Goal: Navigation & Orientation: Find specific page/section

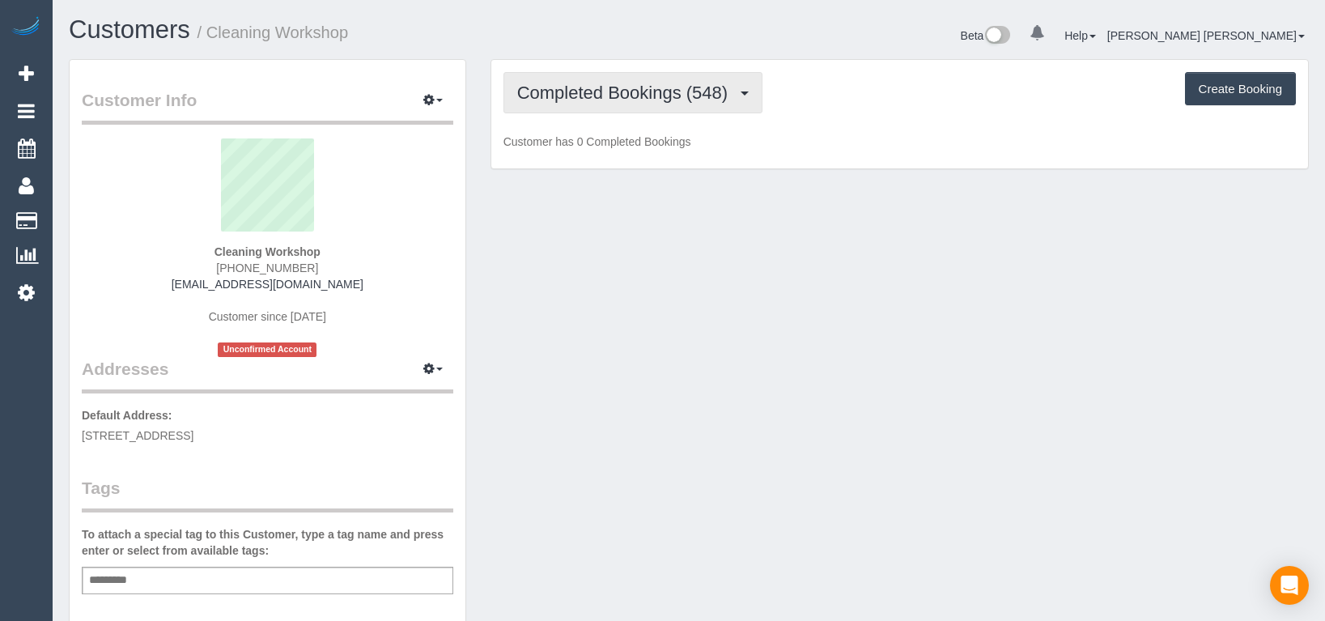
click at [612, 96] on span "Completed Bookings (548)" at bounding box center [626, 93] width 219 height 20
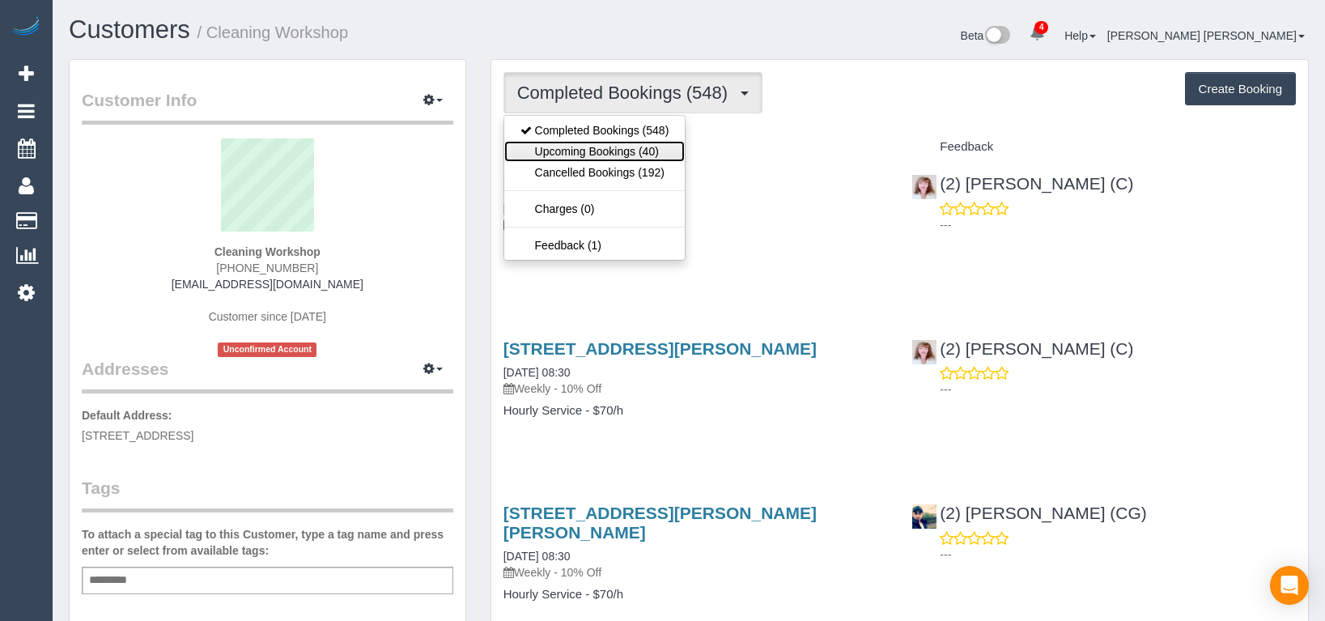
click at [611, 147] on link "Upcoming Bookings (40)" at bounding box center [594, 151] width 181 height 21
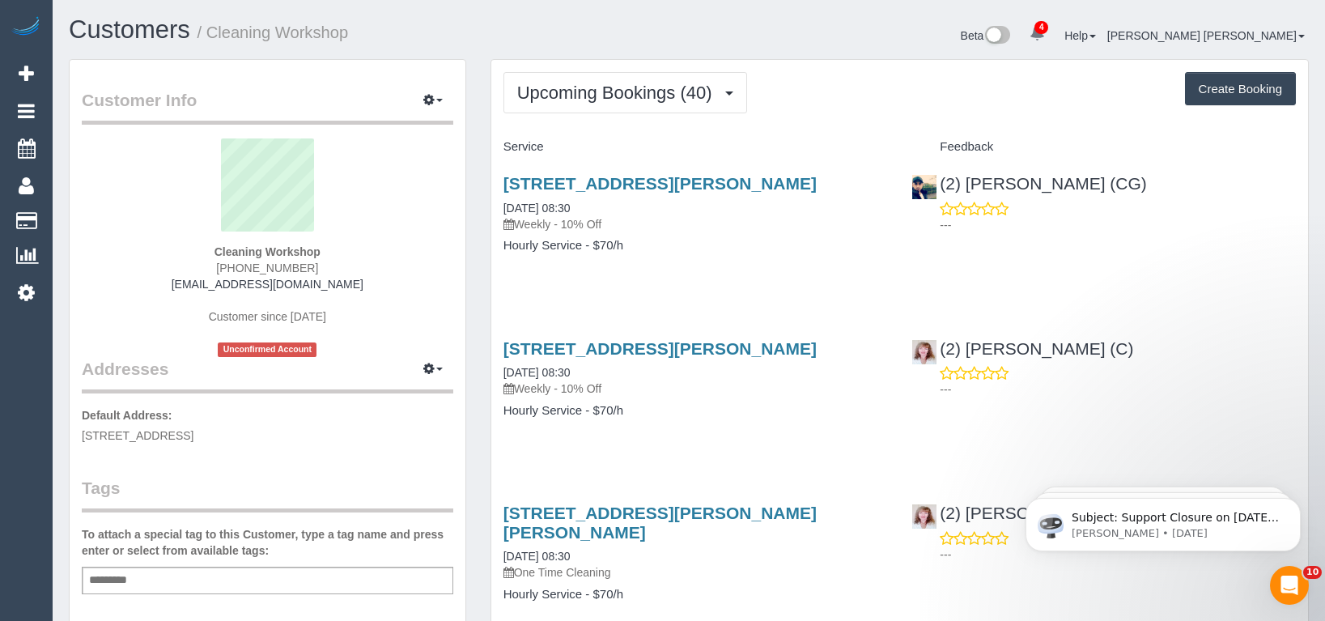
click at [742, 265] on div "[STREET_ADDRESS][PERSON_NAME] [DATE] 08:30 Weekly - 10% Off Hourly Service - $7…" at bounding box center [695, 222] width 409 height 125
click at [683, 409] on h4 "Hourly Service - $70/h" at bounding box center [696, 411] width 385 height 14
click at [687, 417] on h4 "Hourly Service - $70/h" at bounding box center [696, 411] width 385 height 14
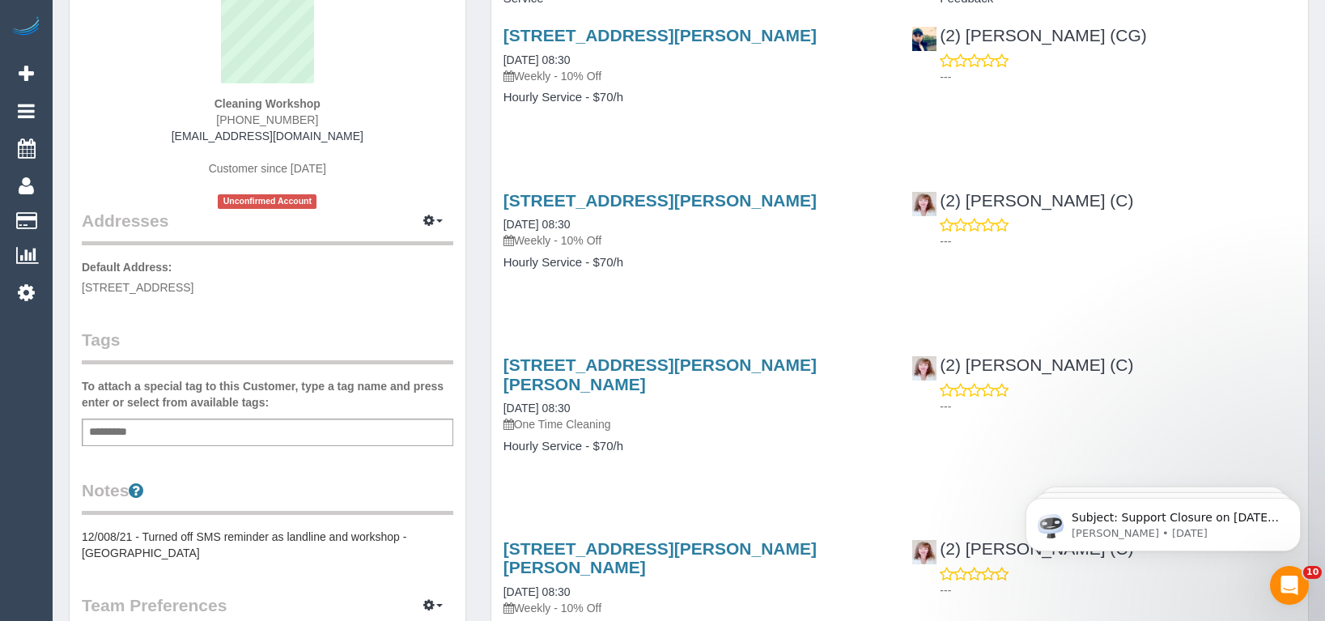
scroll to position [162, 0]
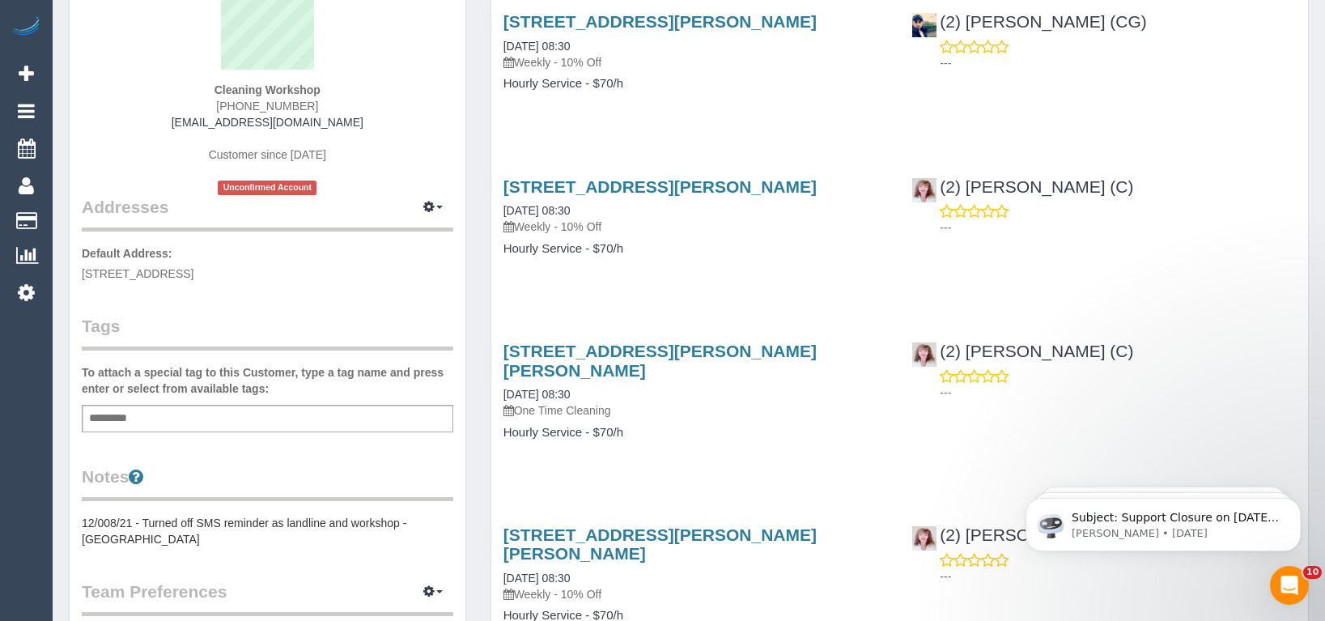
click at [658, 254] on h4 "Hourly Service - $70/h" at bounding box center [696, 249] width 385 height 14
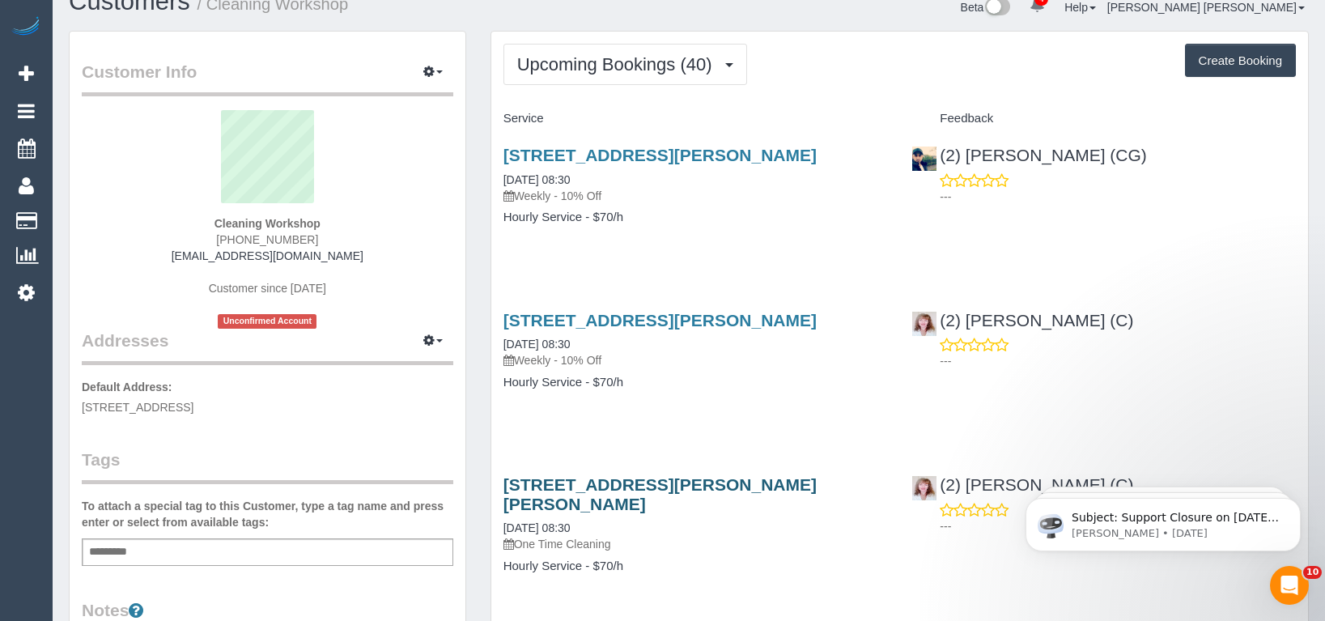
scroll to position [0, 0]
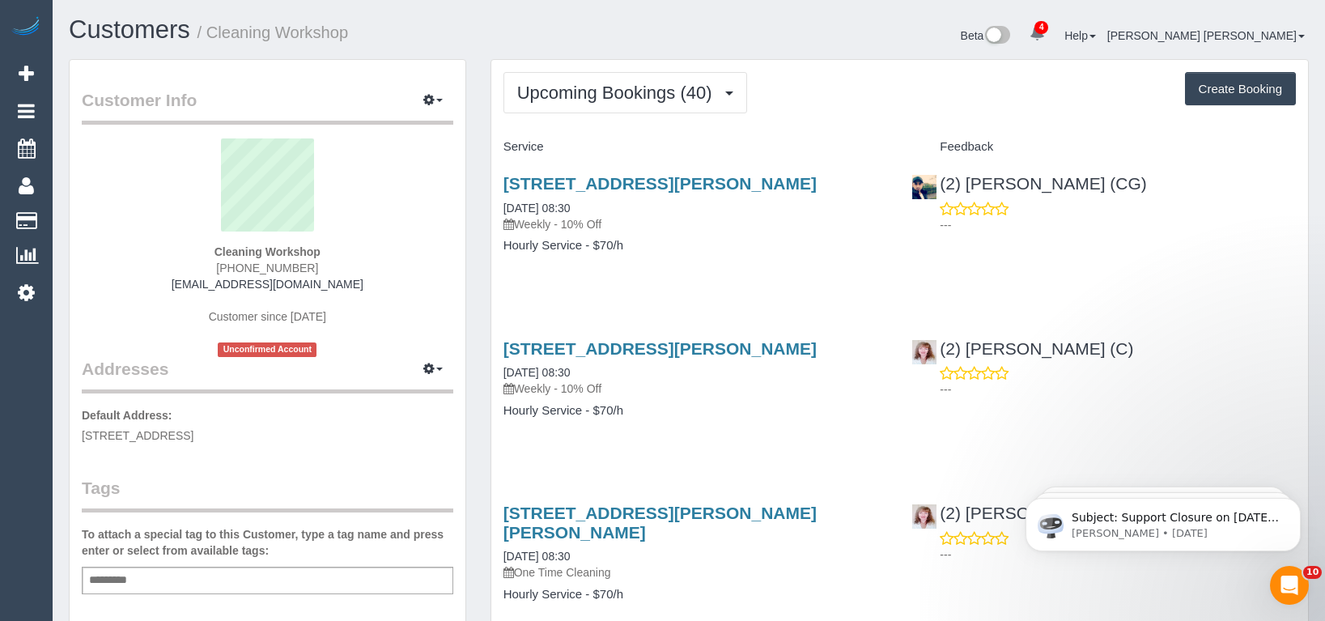
click at [666, 446] on div "[STREET_ADDRESS][PERSON_NAME] [DATE] 08:30 Weekly - 10% Off Hourly Service - $7…" at bounding box center [695, 387] width 409 height 125
click at [736, 274] on div "[STREET_ADDRESS][PERSON_NAME] [DATE] 08:30 Weekly - 10% Off Hourly Service - $7…" at bounding box center [695, 222] width 409 height 125
